Goal: Task Accomplishment & Management: Use online tool/utility

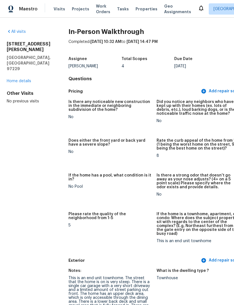
click at [140, 11] on span "Properties" at bounding box center [146, 9] width 22 height 6
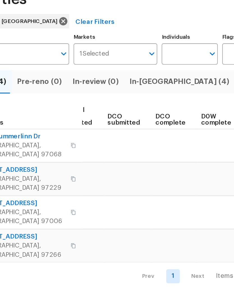
scroll to position [0, 79]
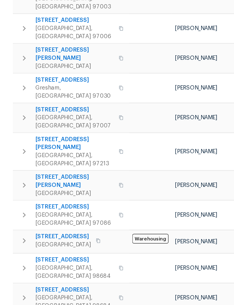
scroll to position [166, 0]
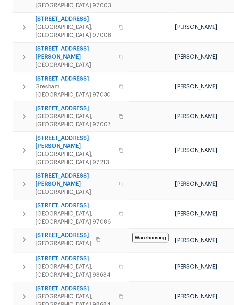
click at [16, 116] on icon "button" at bounding box center [16, 119] width 7 height 7
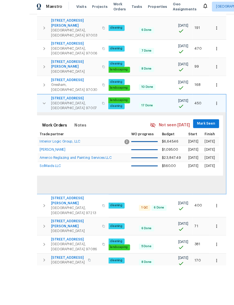
scroll to position [18, 0]
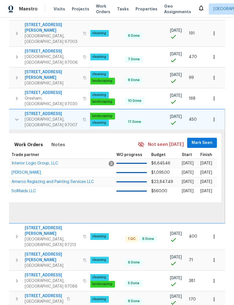
click at [215, 117] on icon "button" at bounding box center [214, 120] width 6 height 6
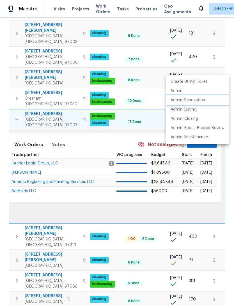
click at [194, 101] on p "Admin: Renovation" at bounding box center [188, 100] width 34 height 6
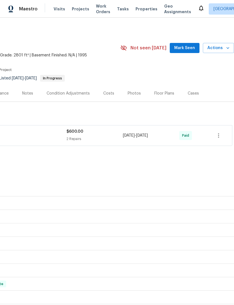
scroll to position [0, 83]
click at [216, 136] on icon "button" at bounding box center [218, 135] width 7 height 7
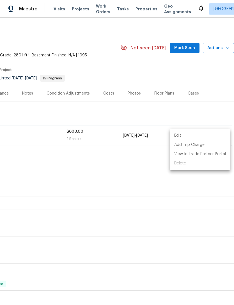
click at [116, 140] on div at bounding box center [117, 152] width 234 height 305
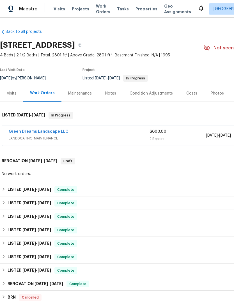
scroll to position [0, 0]
click at [83, 137] on span "LANDSCAPING_MAINTENANCE" at bounding box center [79, 138] width 141 height 6
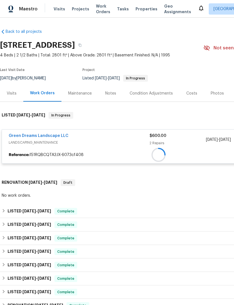
click at [52, 150] on div at bounding box center [158, 155] width 313 height 10
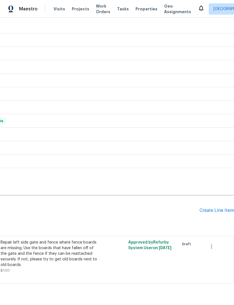
scroll to position [293, 83]
click at [215, 248] on icon "button" at bounding box center [211, 246] width 7 height 7
click at [219, 249] on li "Cancel" at bounding box center [216, 247] width 22 height 9
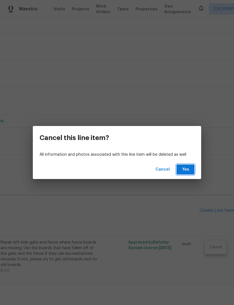
click at [183, 171] on span "Yes" at bounding box center [185, 169] width 9 height 7
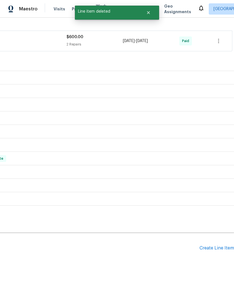
scroll to position [107, 83]
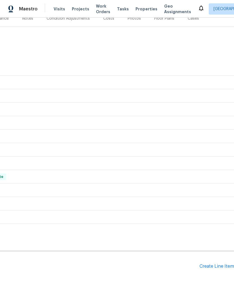
scroll to position [18, 0]
click at [214, 264] on div "Create Line Item" at bounding box center [216, 266] width 34 height 5
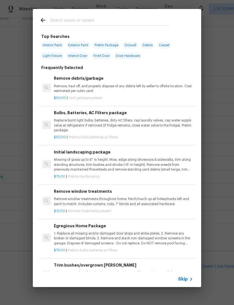
click at [69, 20] on input "text" at bounding box center [109, 21] width 119 height 8
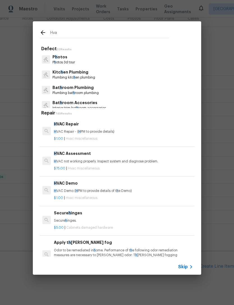
type input "Hvac"
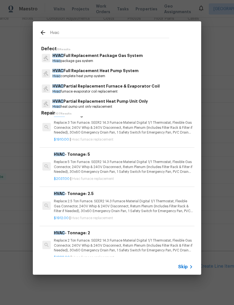
scroll to position [102, 0]
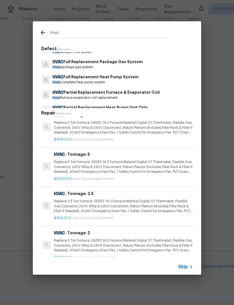
click at [94, 78] on p "HVAC Full Replacement Heat Pump System" at bounding box center [95, 77] width 86 height 6
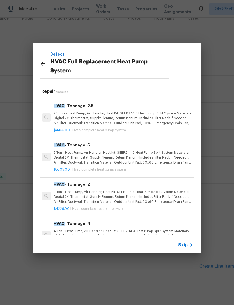
scroll to position [34, 0]
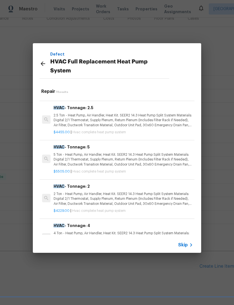
click at [111, 152] on p "5 Ton - Heat Pump, Air Handler, Heat Kit. SEER2 14.3 Heat Pump Split System Mat…" at bounding box center [123, 159] width 139 height 14
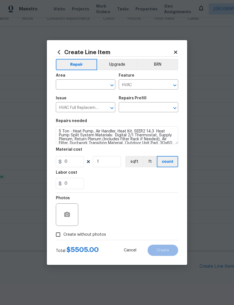
type input "HVAC - Tonnage: 5 $5,505.00"
click at [77, 161] on input "5505" at bounding box center [70, 161] width 28 height 11
type input "10921"
click at [76, 84] on input "text" at bounding box center [78, 85] width 44 height 9
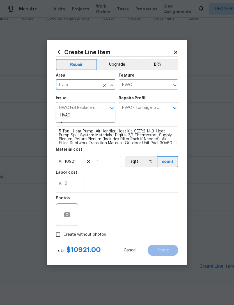
click at [69, 111] on li "HVAC" at bounding box center [85, 115] width 59 height 9
type input "HVAC"
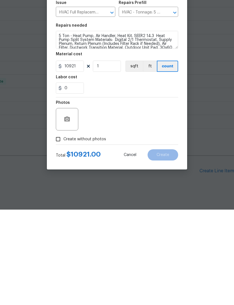
click at [61, 229] on input "Create without photos" at bounding box center [58, 234] width 11 height 11
checkbox input "true"
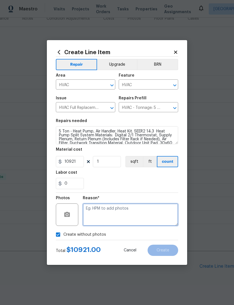
click at [133, 212] on textarea at bounding box center [130, 214] width 95 height 22
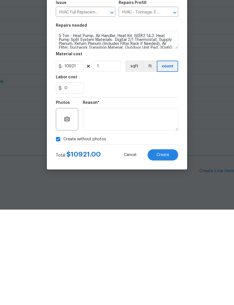
click at [167, 248] on span "Create" at bounding box center [162, 250] width 13 height 4
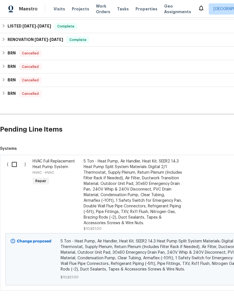
scroll to position [212, 0]
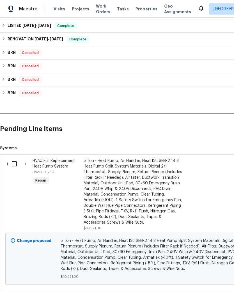
click at [15, 158] on input "checkbox" at bounding box center [16, 164] width 16 height 12
checkbox input "true"
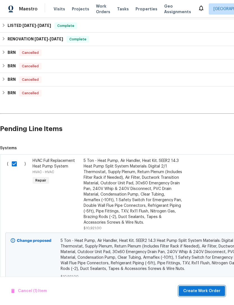
click at [208, 290] on span "Create Work Order" at bounding box center [201, 290] width 37 height 7
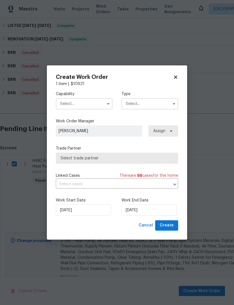
click at [108, 104] on icon "button" at bounding box center [108, 103] width 2 height 1
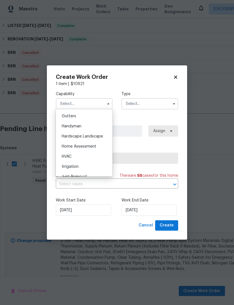
scroll to position [306, 0]
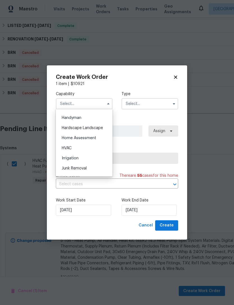
click at [72, 150] on div "HVAC" at bounding box center [84, 148] width 54 height 10
type input "HVAC"
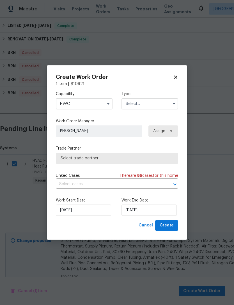
click at [175, 105] on icon "button" at bounding box center [174, 104] width 4 height 4
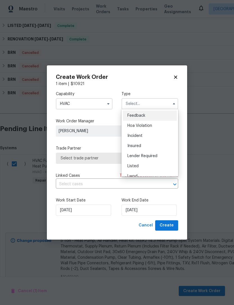
click at [137, 165] on span "Listed" at bounding box center [132, 166] width 11 height 4
type input "Listed"
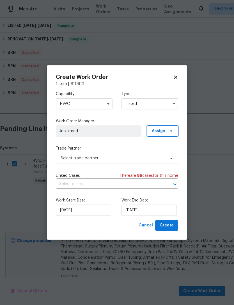
click at [174, 130] on span "Assign" at bounding box center [162, 130] width 31 height 11
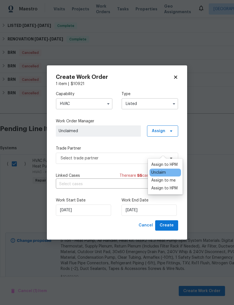
click at [169, 185] on div "Assign to HPM" at bounding box center [164, 188] width 26 height 6
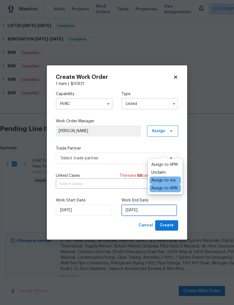
click at [155, 211] on input "[DATE]" at bounding box center [148, 209] width 55 height 11
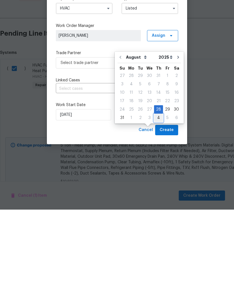
click at [157, 209] on div "4" at bounding box center [158, 213] width 9 height 8
type input "[DATE]"
select select "8"
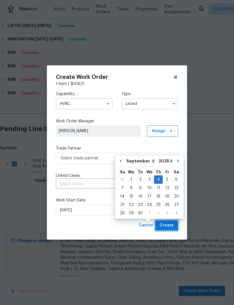
click at [171, 229] on span "Create" at bounding box center [167, 225] width 14 height 7
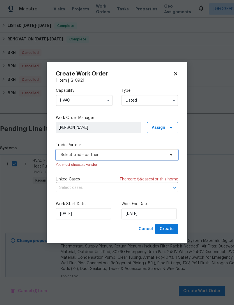
click at [172, 156] on icon at bounding box center [171, 155] width 4 height 4
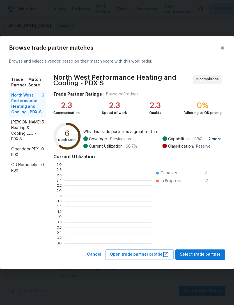
scroll to position [79, 87]
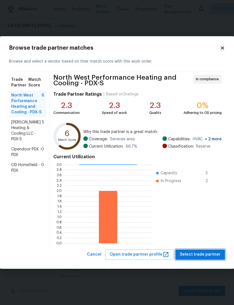
click at [204, 256] on span "Select trade partner" at bounding box center [200, 254] width 41 height 7
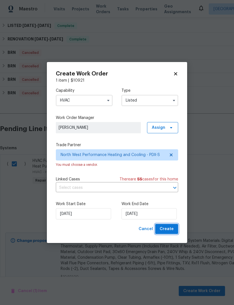
click at [171, 229] on span "Create" at bounding box center [167, 228] width 14 height 7
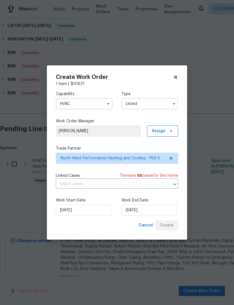
checkbox input "false"
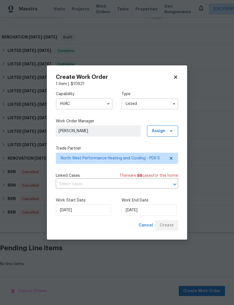
scroll to position [103, 0]
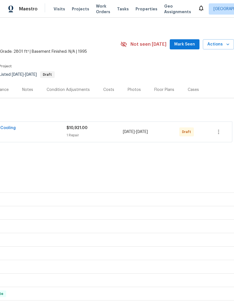
scroll to position [4, 83]
click at [219, 136] on button "button" at bounding box center [218, 131] width 13 height 13
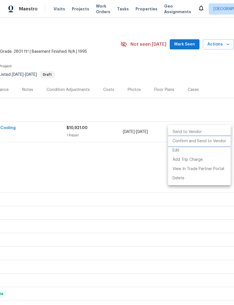
click at [207, 142] on li "Confirm and Send to Vendor" at bounding box center [199, 141] width 63 height 9
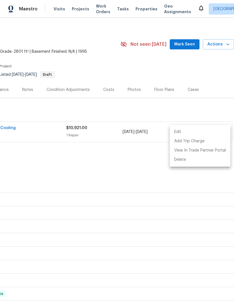
click at [170, 106] on div at bounding box center [117, 152] width 234 height 305
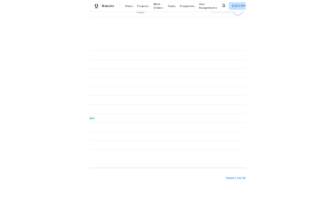
scroll to position [121, 79]
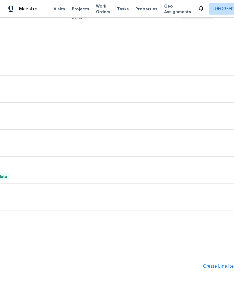
click at [221, 268] on div "Create Line Item" at bounding box center [220, 266] width 34 height 5
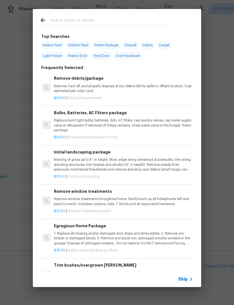
click at [73, 22] on input "text" at bounding box center [109, 21] width 119 height 8
type input "Craw"
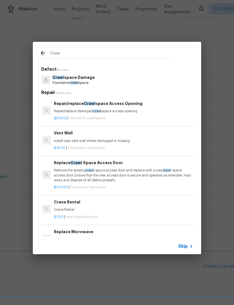
click at [80, 79] on p "Craw lspace Damage" at bounding box center [73, 78] width 42 height 6
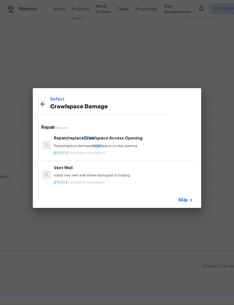
click at [99, 144] on p "Repair/replace damaged craw lspace access opening" at bounding box center [123, 146] width 139 height 5
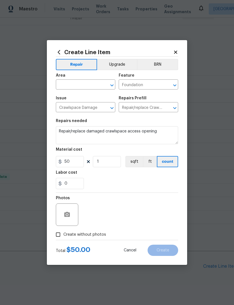
click at [83, 87] on input "text" at bounding box center [78, 85] width 44 height 9
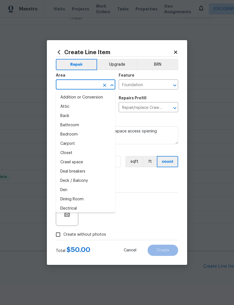
scroll to position [121, 0]
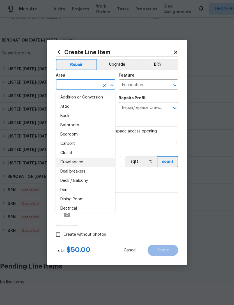
click at [75, 160] on li "Crawl space" at bounding box center [85, 162] width 59 height 9
type input "Crawl space"
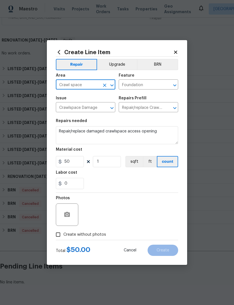
click at [162, 84] on input "Foundation" at bounding box center [141, 85] width 44 height 9
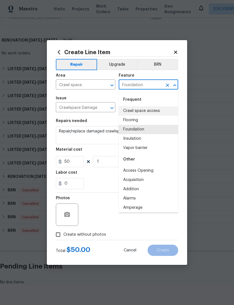
click at [144, 111] on li "Crawl space access" at bounding box center [148, 110] width 59 height 9
type input "Crawl space access"
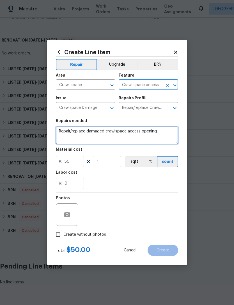
click at [135, 130] on textarea "Repair/replace damaged crawlspace access opening" at bounding box center [117, 135] width 122 height 18
click at [134, 130] on textarea "Repair/replace damaged crawlspace access opening" at bounding box center [117, 135] width 122 height 18
click at [128, 133] on textarea "Repair/replace damaged crawlspace access opening" at bounding box center [117, 135] width 122 height 18
click at [120, 135] on textarea "Repair/replace damaged crawlspace access opening" at bounding box center [117, 135] width 122 height 18
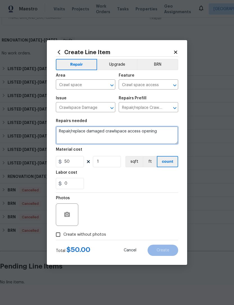
click at [121, 130] on textarea "Repair/replace damaged crawlspace access opening" at bounding box center [117, 135] width 122 height 18
type textarea "Check attic and crawlspace for potential organic growth."
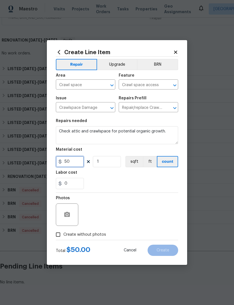
click at [76, 163] on input "50" at bounding box center [70, 161] width 28 height 11
type input "100"
click at [118, 178] on div "Labor cost" at bounding box center [117, 174] width 122 height 7
click at [62, 234] on input "Create without photos" at bounding box center [58, 234] width 11 height 11
checkbox input "true"
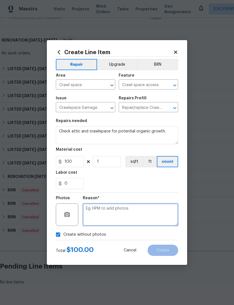
click at [110, 209] on textarea at bounding box center [130, 214] width 95 height 22
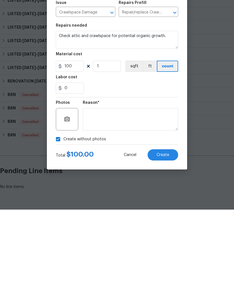
click at [164, 248] on span "Create" at bounding box center [162, 250] width 13 height 4
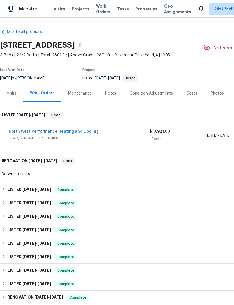
scroll to position [0, 0]
click at [78, 130] on link "North West Performance Heating and Cooling" at bounding box center [54, 132] width 90 height 4
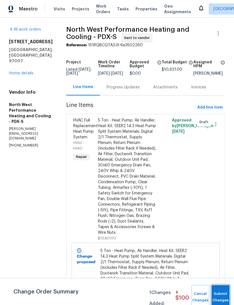
click at [220, 294] on button "Submit Changes" at bounding box center [220, 297] width 18 height 24
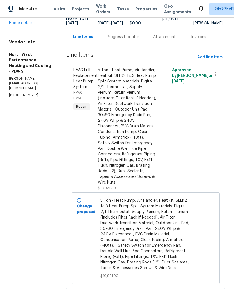
scroll to position [64, 0]
click at [151, 129] on div "5 Ton - Heat Pump, Air Handler, Heat Kit. SEER2 14.3 Heat Pump Split System Mat…" at bounding box center [127, 126] width 58 height 118
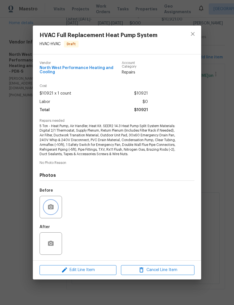
click at [54, 204] on button "button" at bounding box center [50, 206] width 13 height 13
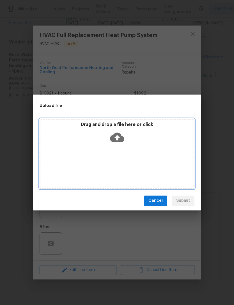
click at [128, 149] on div "Drag and drop a file here or click" at bounding box center [117, 154] width 155 height 70
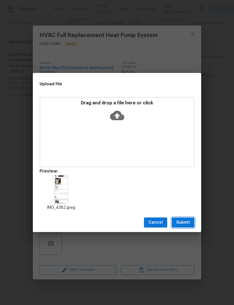
click at [183, 222] on span "Submit" at bounding box center [183, 222] width 14 height 7
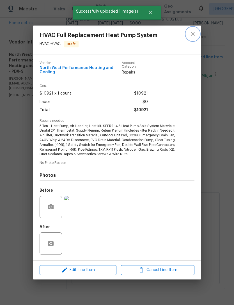
click at [193, 36] on icon "close" at bounding box center [192, 34] width 7 height 7
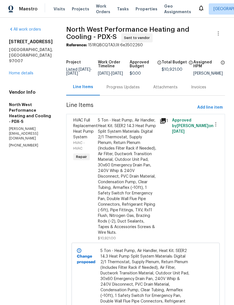
scroll to position [0, 0]
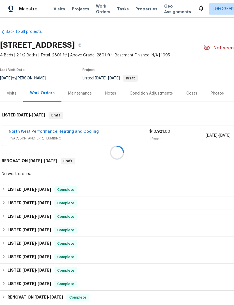
scroll to position [18, 0]
